Goal: Task Accomplishment & Management: Complete application form

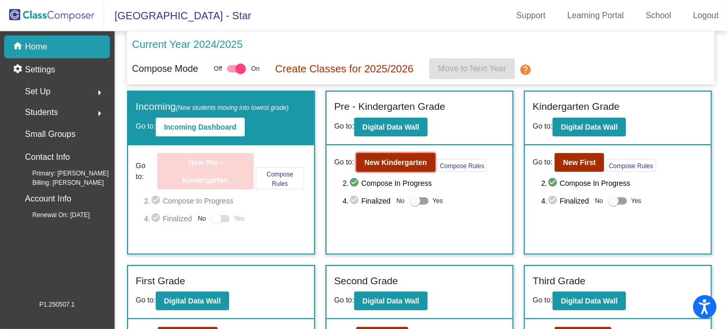
click at [375, 160] on b "New Kindergarten" at bounding box center [395, 162] width 62 height 8
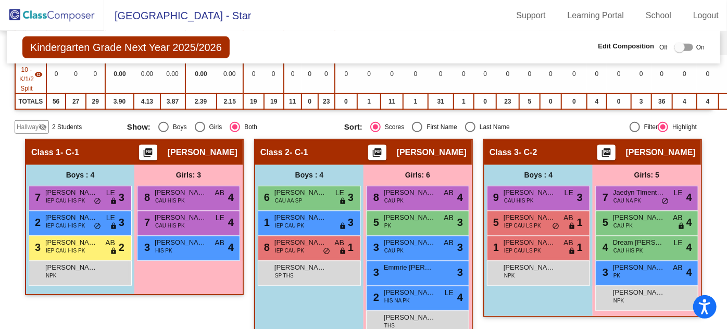
scroll to position [383, 0]
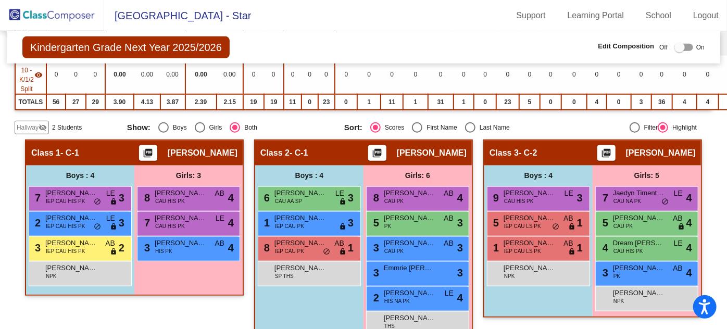
click at [39, 123] on mat-icon "visibility_off" at bounding box center [43, 127] width 8 height 8
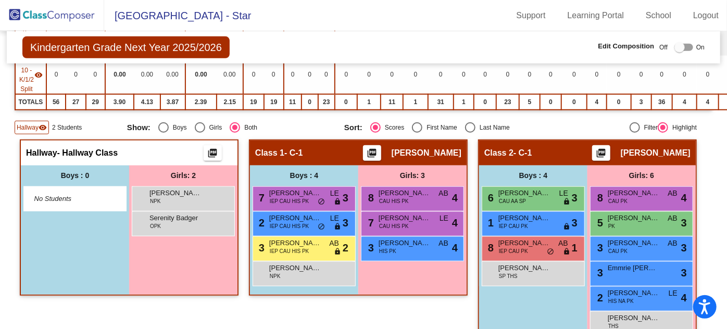
click at [676, 47] on div at bounding box center [679, 47] width 10 height 10
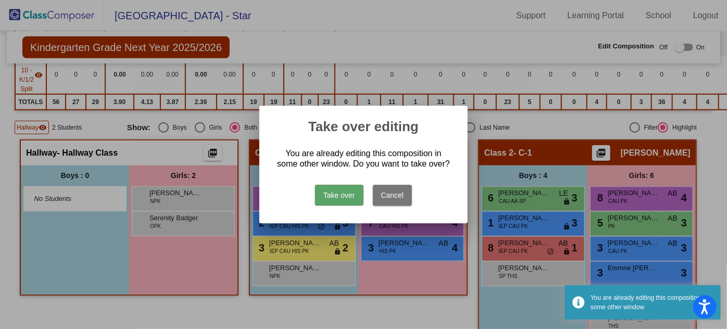
click at [323, 195] on button "Take over" at bounding box center [339, 195] width 48 height 21
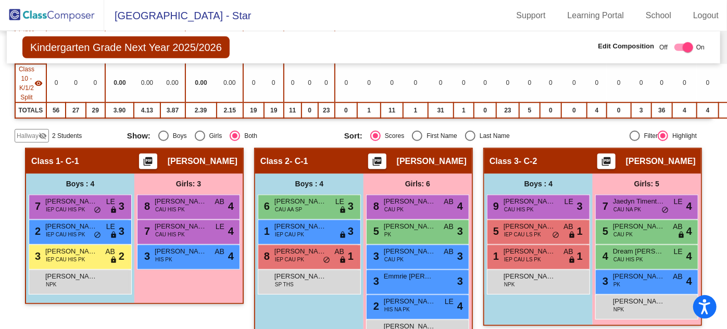
scroll to position [379, 0]
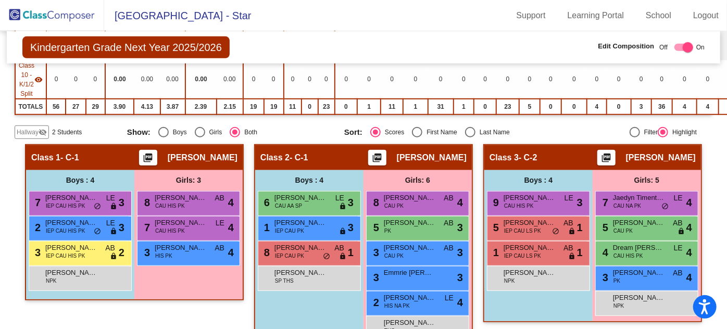
click at [39, 128] on mat-icon "visibility_off" at bounding box center [43, 132] width 8 height 8
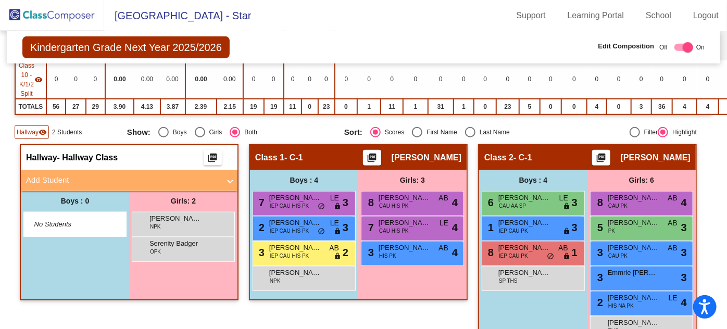
click at [69, 219] on span "No Students" at bounding box center [66, 224] width 65 height 10
click at [71, 174] on mat-panel-title "Add Student" at bounding box center [123, 180] width 194 height 12
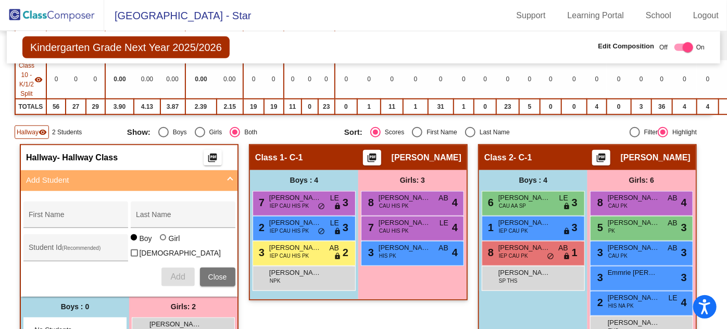
click at [65, 207] on div "First Name" at bounding box center [76, 217] width 94 height 21
type input "[PERSON_NAME]"
click at [174, 272] on span "Add" at bounding box center [177, 276] width 15 height 9
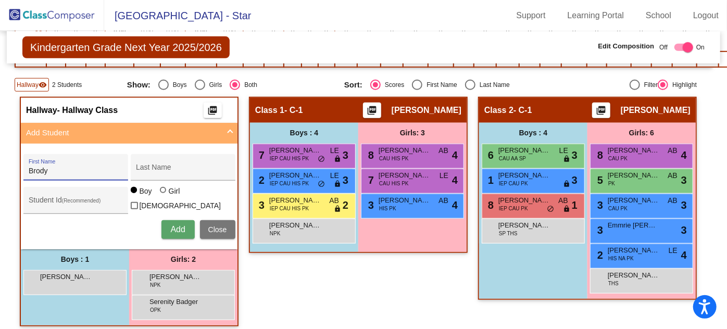
type input "Brody"
type input "[PERSON_NAME]"
click at [172, 225] on span "Add" at bounding box center [177, 229] width 15 height 9
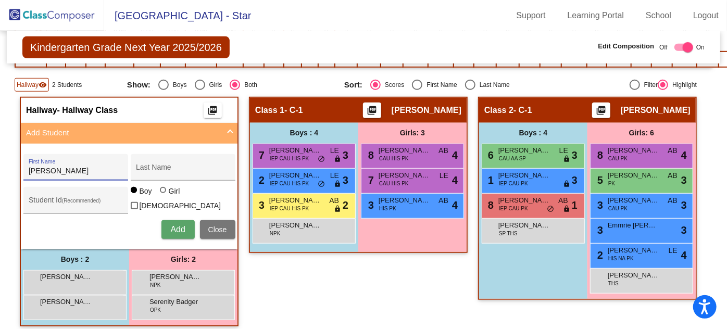
type input "[PERSON_NAME]"
click at [160, 191] on div at bounding box center [163, 190] width 6 height 6
click at [163, 195] on input "Girl" at bounding box center [163, 195] width 1 height 1
radio input "true"
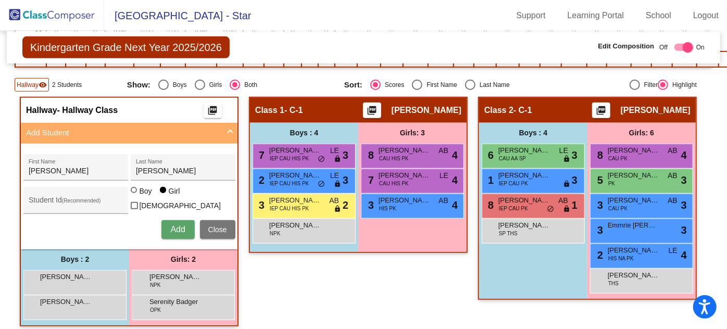
click at [170, 225] on span "Add" at bounding box center [177, 229] width 15 height 9
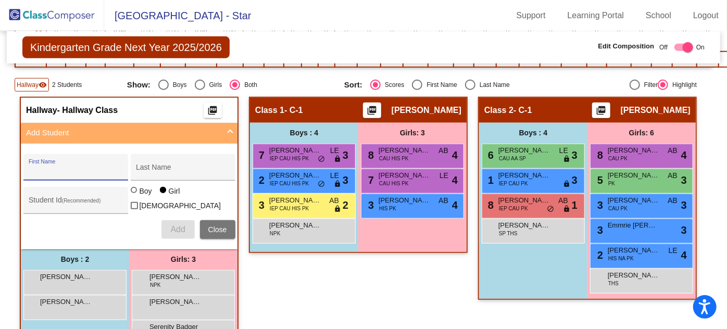
click at [84, 304] on div "[PERSON_NAME] lock do_not_disturb_alt" at bounding box center [73, 306] width 99 height 21
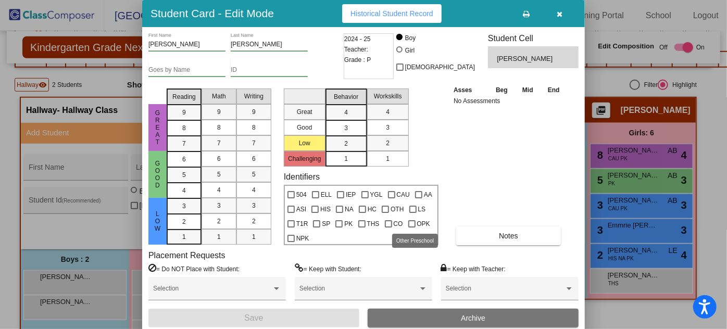
click at [409, 221] on div at bounding box center [411, 223] width 7 height 7
click at [411, 228] on input "OPK" at bounding box center [411, 228] width 1 height 1
checkbox input "true"
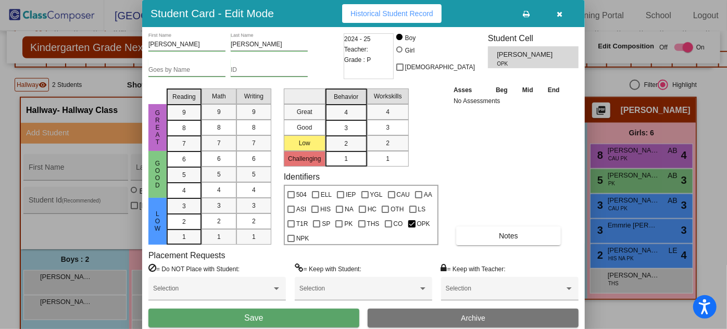
click at [274, 310] on button "Save" at bounding box center [253, 318] width 211 height 19
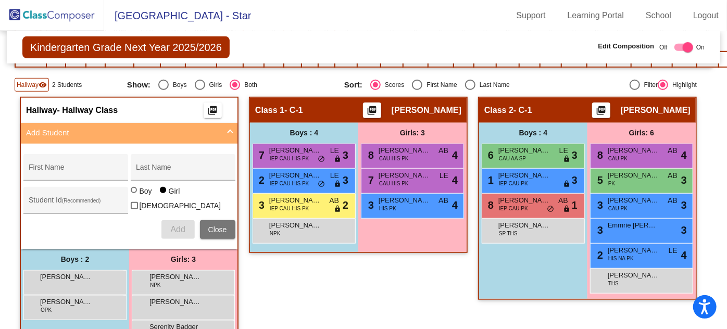
click at [68, 272] on span "[PERSON_NAME]" at bounding box center [66, 277] width 52 height 10
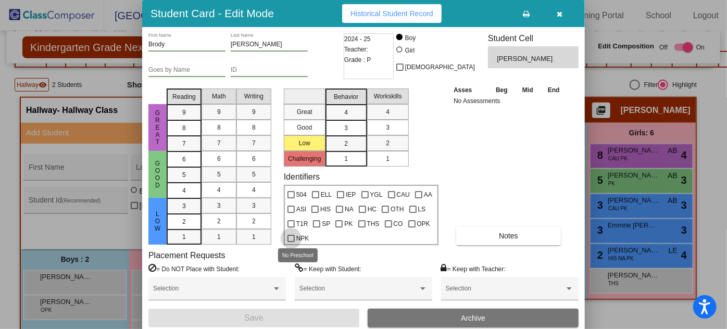
click at [292, 237] on div at bounding box center [290, 238] width 7 height 7
click at [291, 242] on input "NPK" at bounding box center [291, 242] width 1 height 1
checkbox input "true"
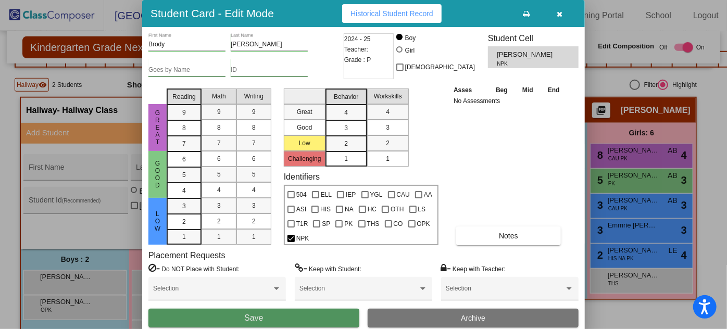
click at [291, 312] on button "Save" at bounding box center [253, 318] width 211 height 19
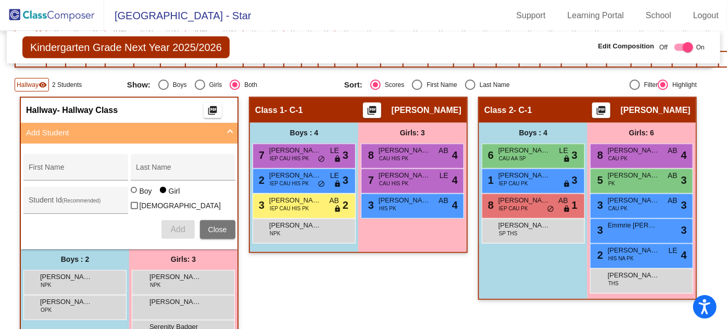
click at [179, 298] on span "[PERSON_NAME]" at bounding box center [175, 302] width 52 height 10
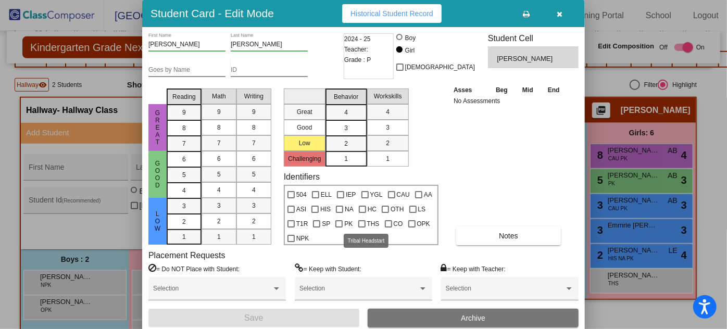
click at [358, 222] on div at bounding box center [361, 223] width 7 height 7
click at [361, 228] on input "THS" at bounding box center [361, 228] width 1 height 1
checkbox input "true"
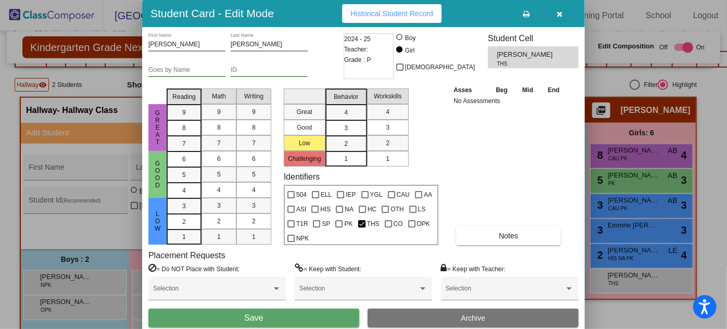
click at [308, 318] on button "Save" at bounding box center [253, 318] width 211 height 19
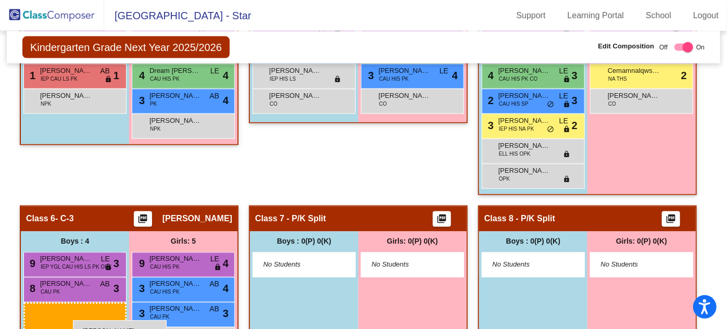
scroll to position [825, 0]
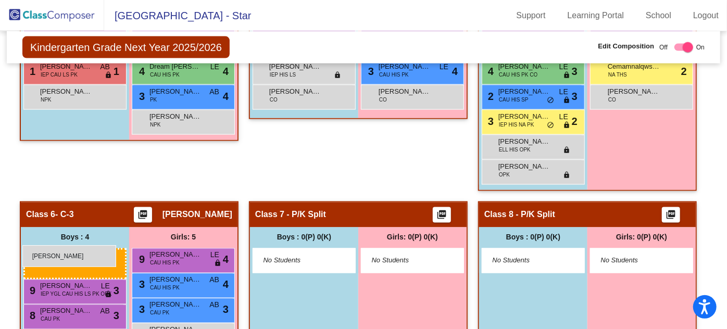
drag, startPoint x: 64, startPoint y: 204, endPoint x: 22, endPoint y: 245, distance: 58.9
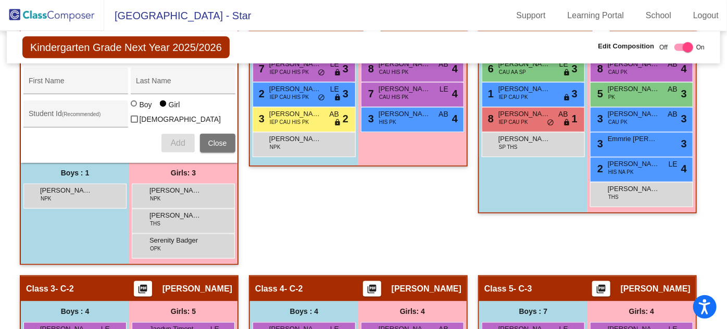
scroll to position [480, 0]
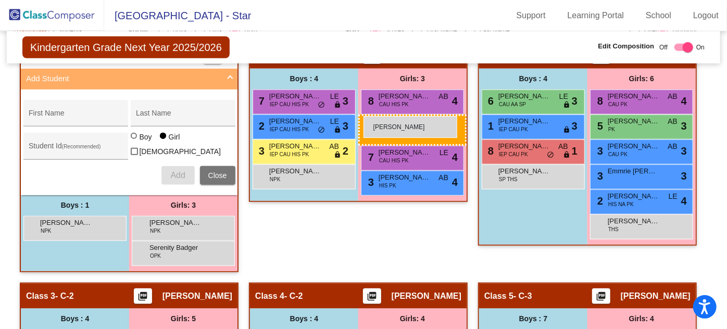
drag, startPoint x: 161, startPoint y: 245, endPoint x: 363, endPoint y: 116, distance: 239.5
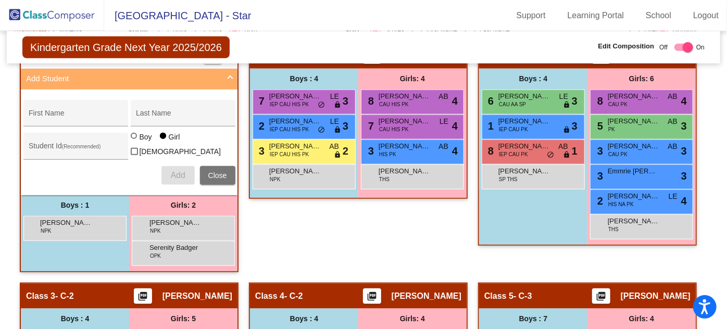
scroll to position [527, 0]
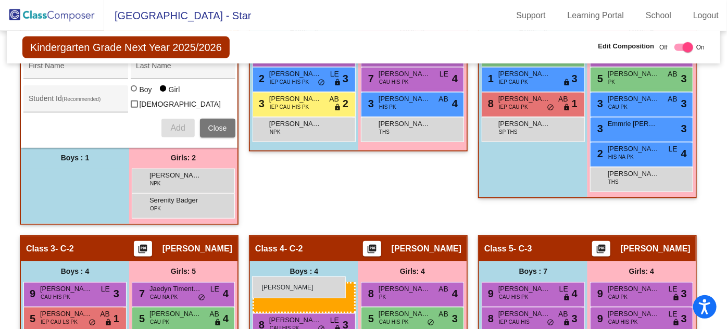
drag, startPoint x: 60, startPoint y: 165, endPoint x: 252, endPoint y: 276, distance: 222.4
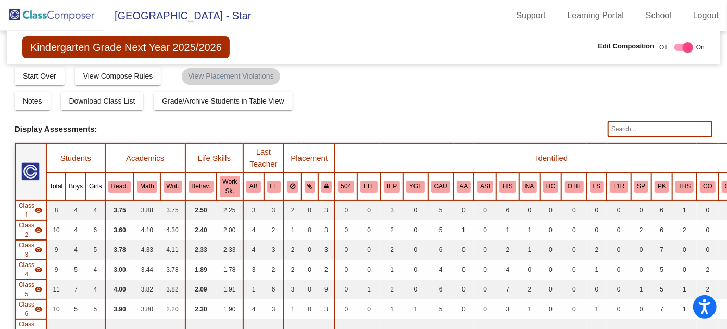
scroll to position [0, 0]
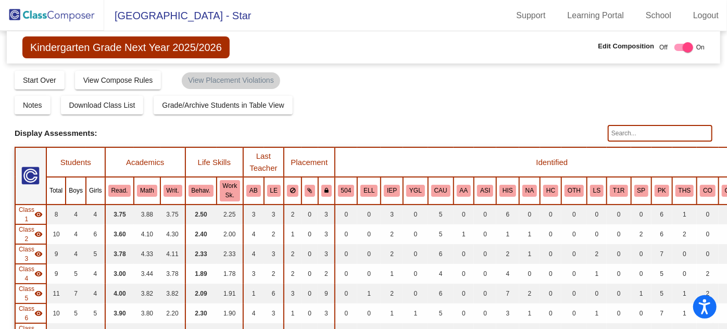
click at [74, 18] on img at bounding box center [52, 15] width 104 height 31
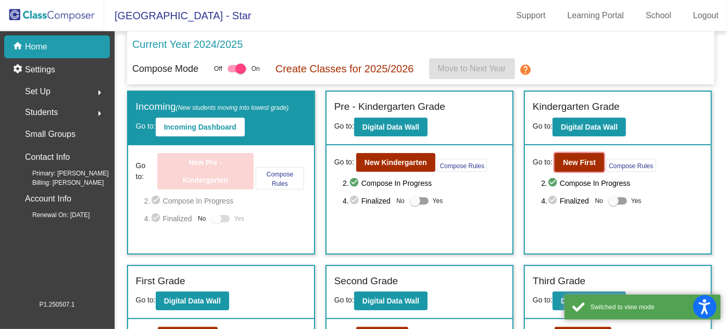
click at [573, 161] on b "New First" at bounding box center [579, 162] width 33 height 8
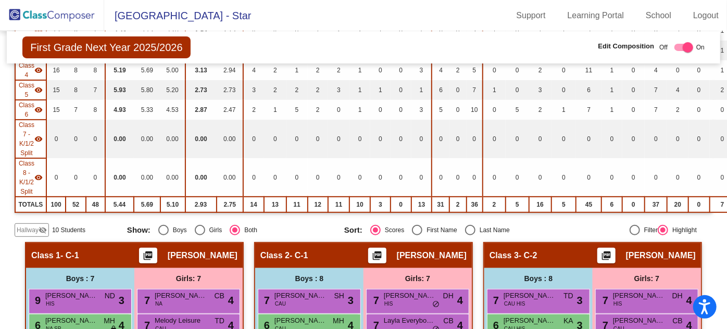
scroll to position [189, 0]
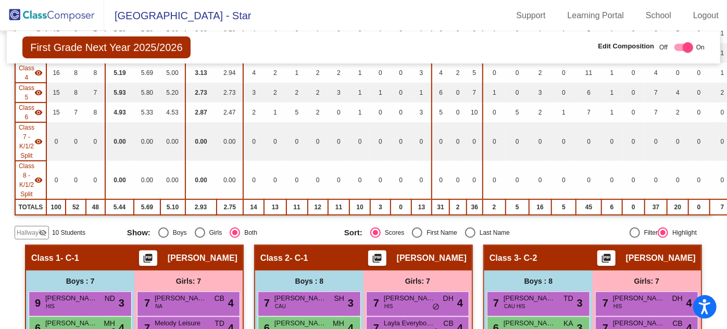
click at [35, 228] on span "Hallway" at bounding box center [28, 232] width 22 height 9
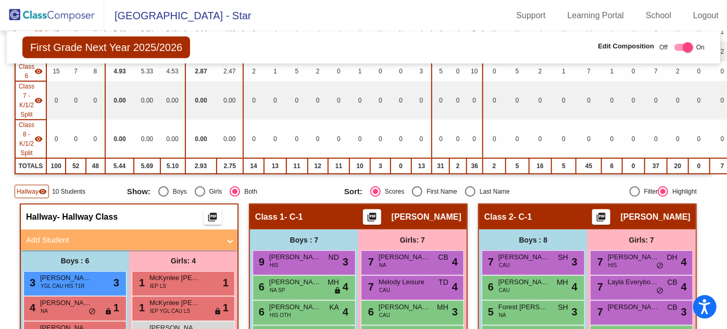
scroll to position [236, 0]
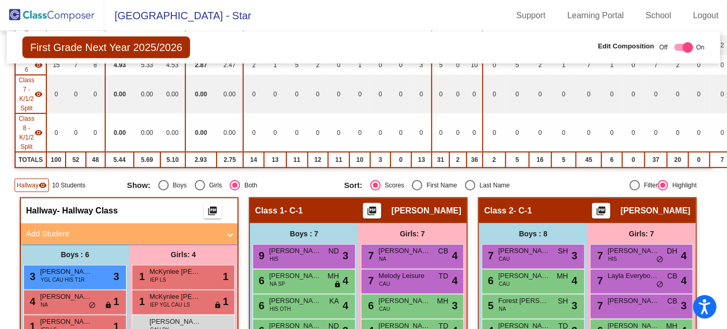
click at [52, 228] on mat-panel-title "Add Student" at bounding box center [123, 234] width 194 height 12
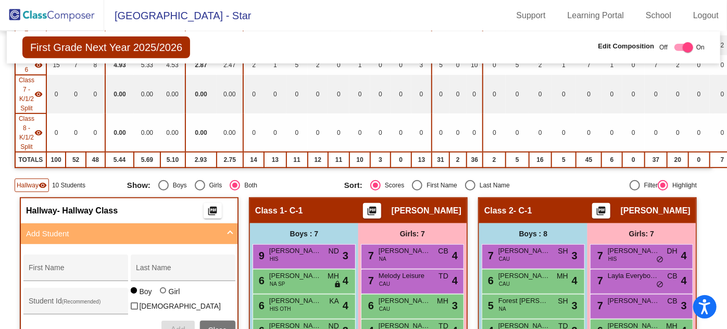
click at [82, 268] on input "First Name" at bounding box center [76, 272] width 94 height 8
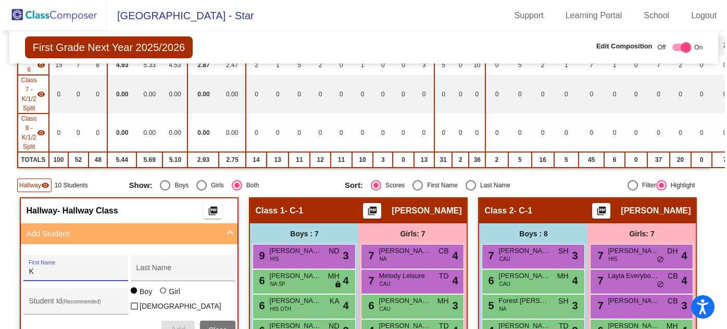
scroll to position [0, 0]
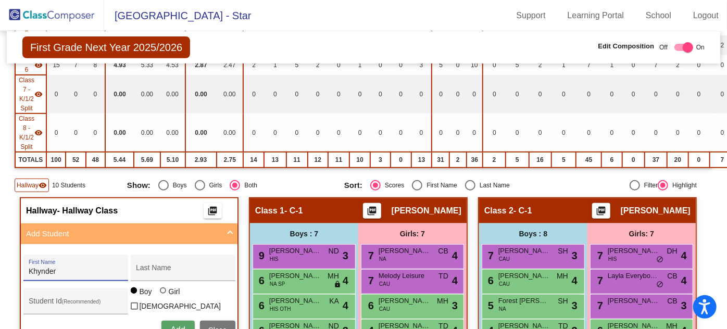
type input "Khynder"
type input "Pakootas"
click at [160, 290] on div at bounding box center [163, 290] width 6 height 6
click at [163, 296] on input "Girl" at bounding box center [163, 296] width 1 height 1
radio input "true"
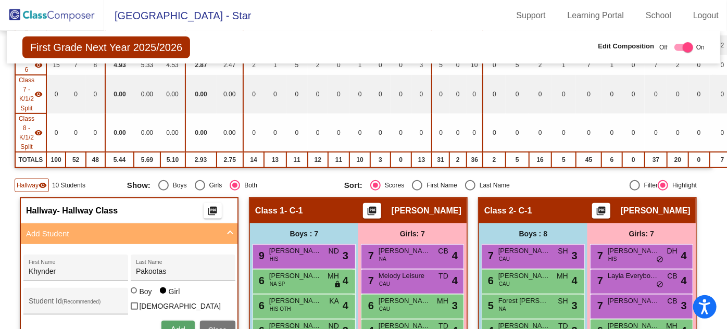
click at [172, 325] on span "Add" at bounding box center [177, 329] width 15 height 9
type input "Devin"
type input "Palmanteer"
click at [139, 293] on div "Boy" at bounding box center [145, 291] width 13 height 10
click at [135, 296] on input "Boy" at bounding box center [134, 296] width 1 height 1
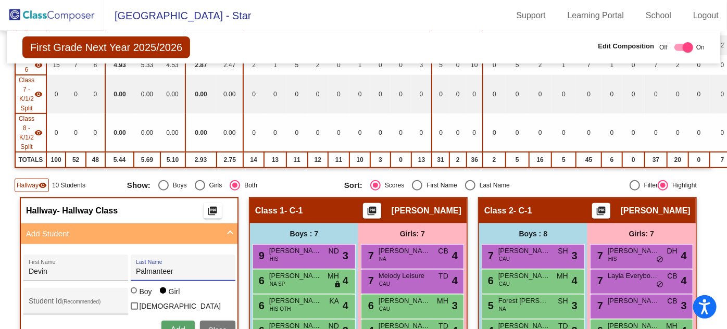
radio input "true"
click at [174, 325] on span "Add" at bounding box center [177, 329] width 15 height 9
type input "[PERSON_NAME]"
click at [177, 325] on span "Add" at bounding box center [177, 329] width 15 height 9
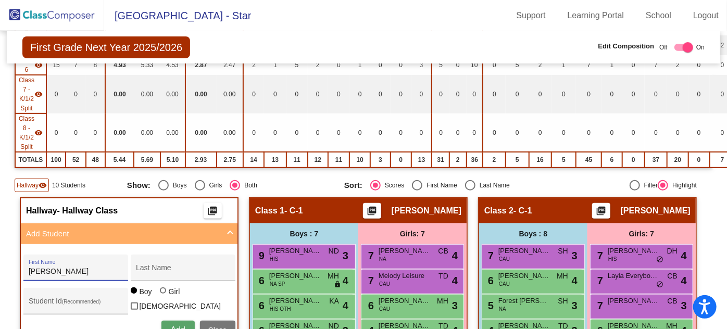
type input "[PERSON_NAME]"
click at [161, 293] on div at bounding box center [163, 290] width 6 height 6
click at [163, 296] on input "Girl" at bounding box center [163, 296] width 1 height 1
radio input "true"
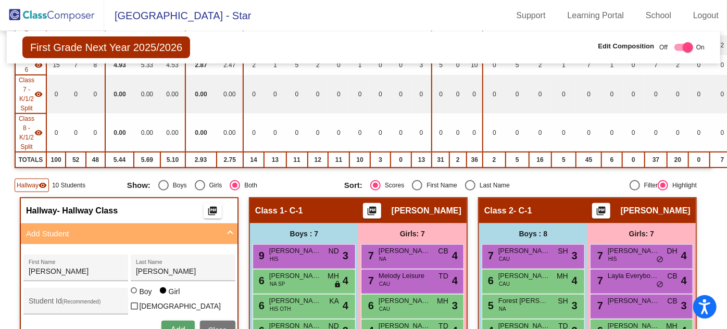
click at [171, 321] on button "Add" at bounding box center [177, 330] width 33 height 19
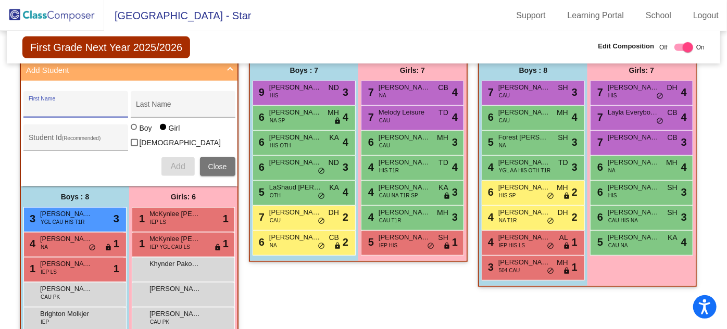
scroll to position [426, 0]
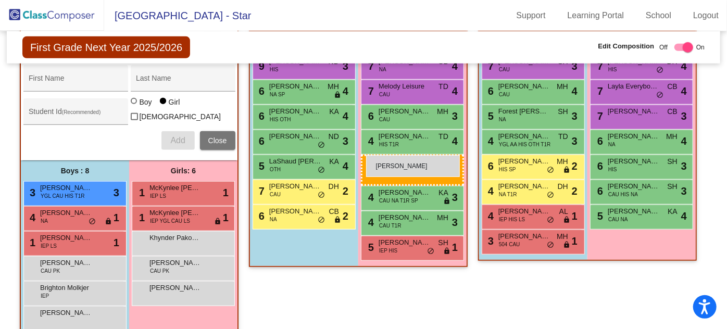
drag, startPoint x: 172, startPoint y: 260, endPoint x: 366, endPoint y: 155, distance: 220.2
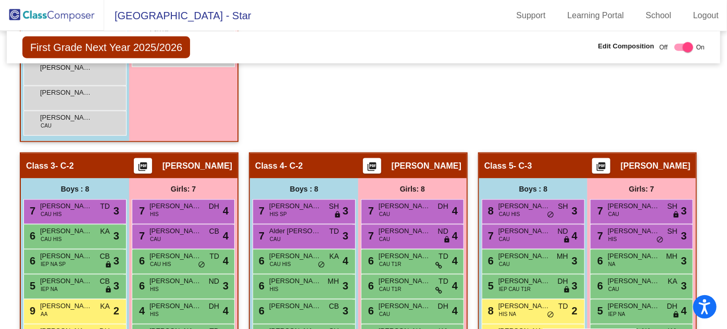
scroll to position [676, 0]
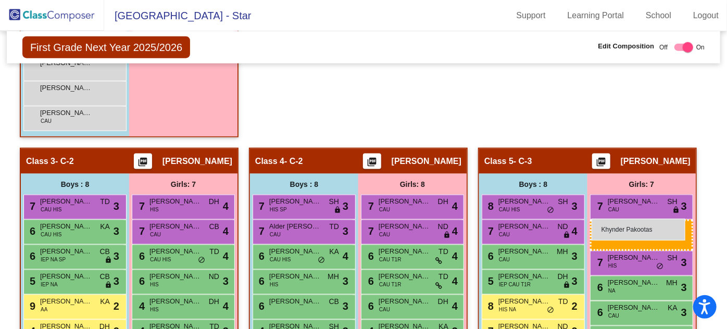
drag, startPoint x: 159, startPoint y: 232, endPoint x: 592, endPoint y: 219, distance: 432.9
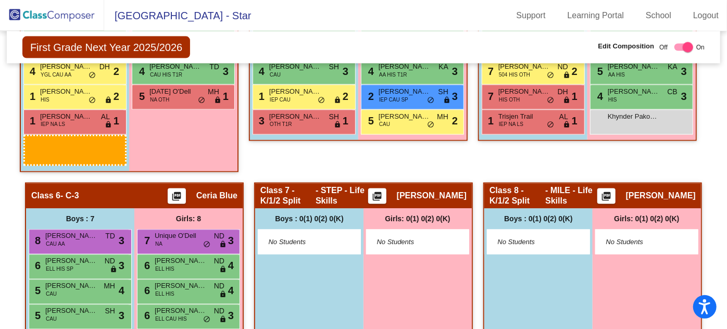
scroll to position [886, 0]
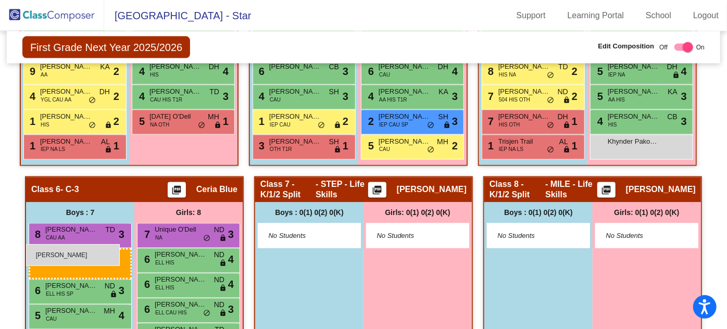
drag, startPoint x: 84, startPoint y: 157, endPoint x: 26, endPoint y: 244, distance: 104.7
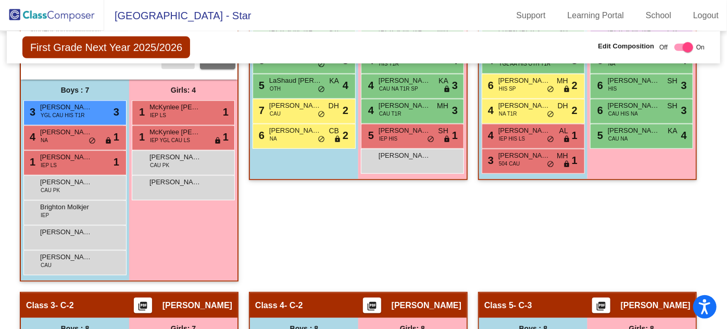
scroll to position [507, 0]
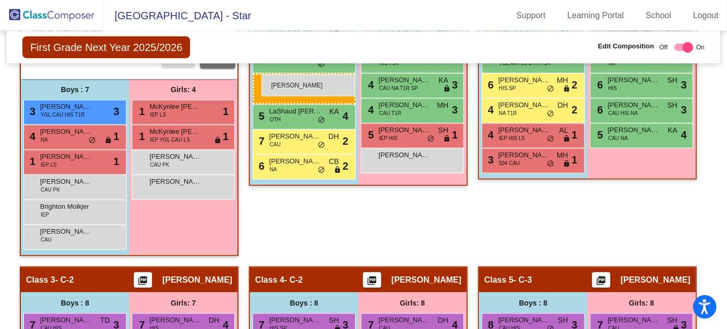
drag, startPoint x: 82, startPoint y: 235, endPoint x: 261, endPoint y: 74, distance: 240.4
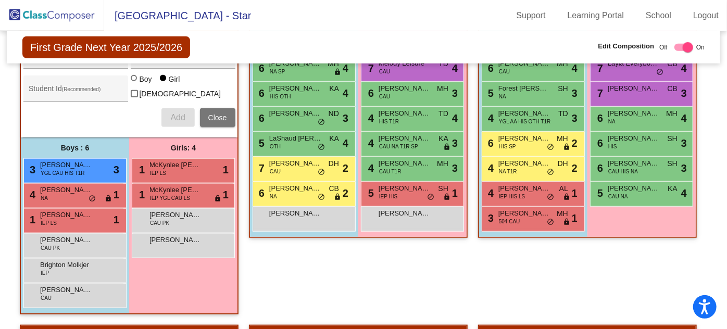
scroll to position [448, 0]
